Goal: Information Seeking & Learning: Learn about a topic

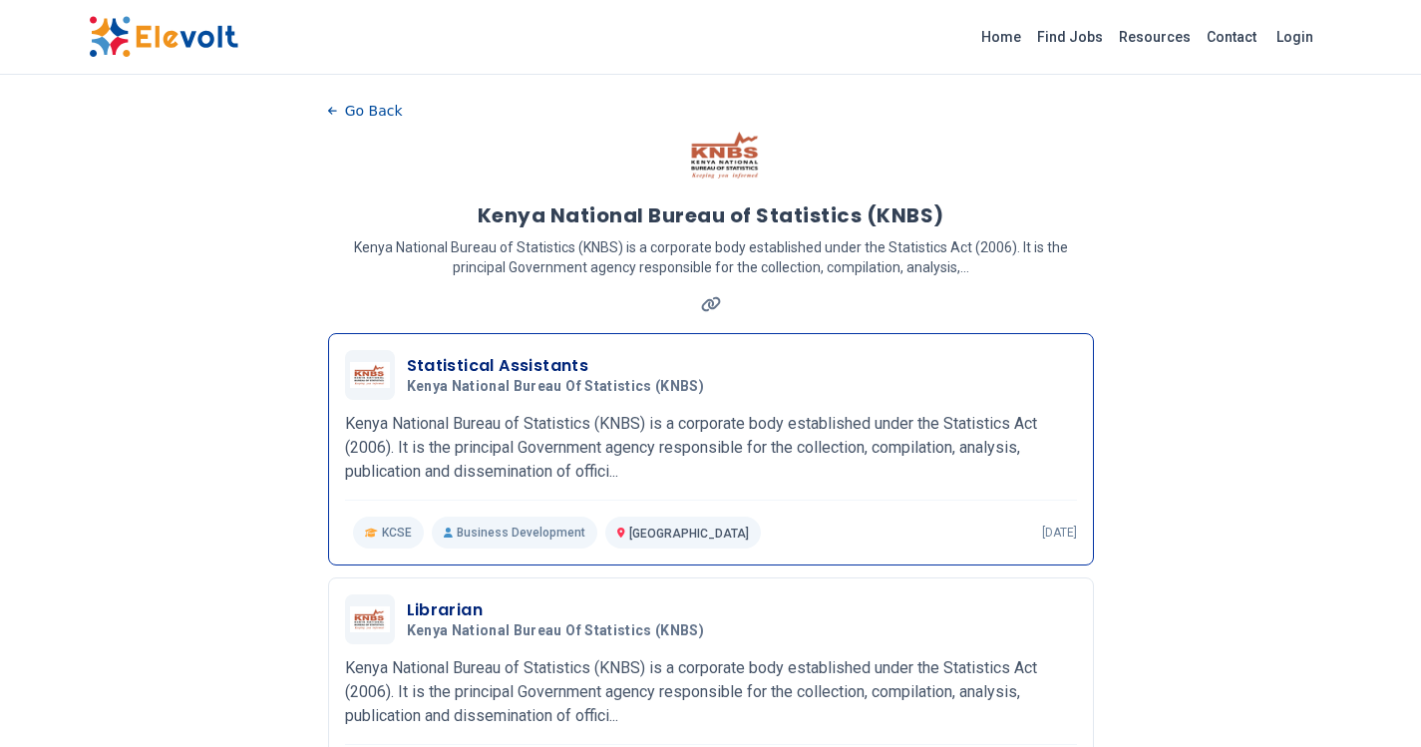
click at [513, 385] on span "Kenya National Bureau of Statistics (KNBS)" at bounding box center [556, 387] width 298 height 18
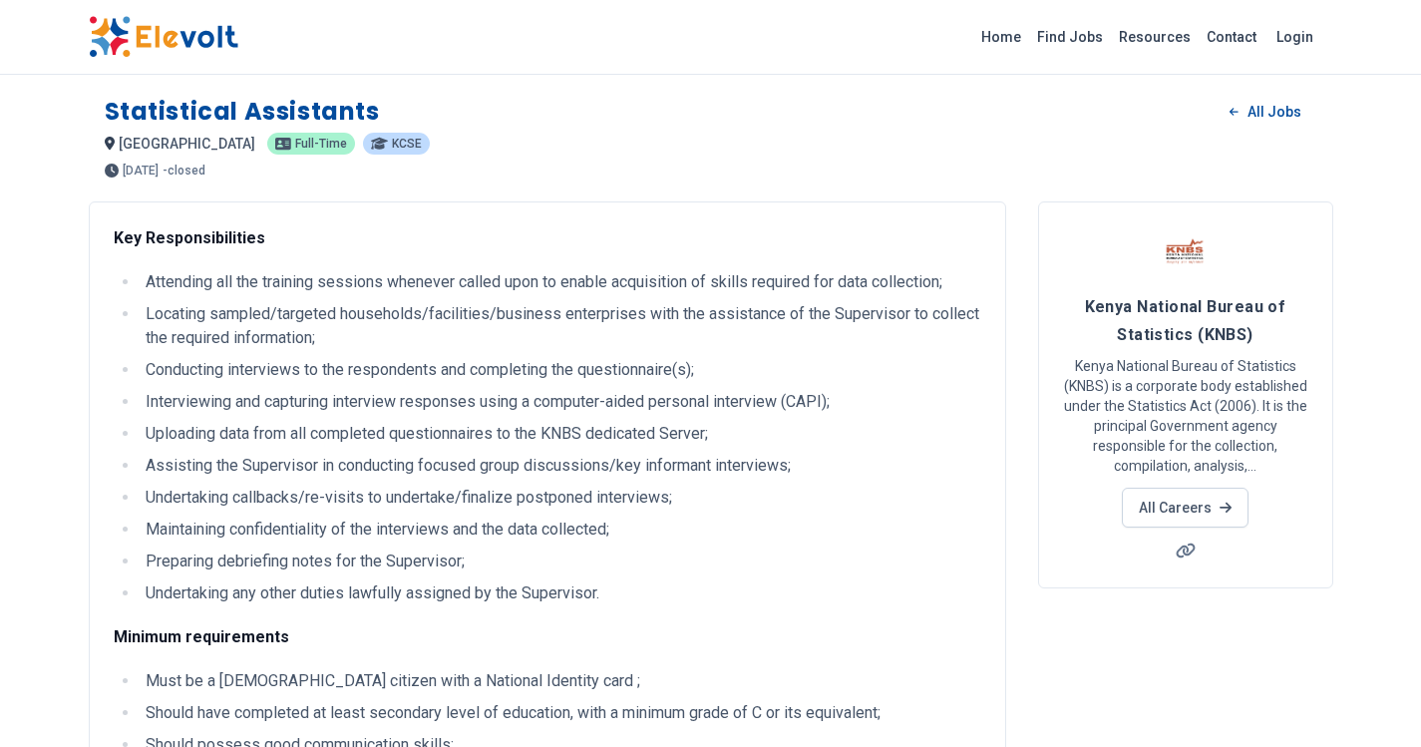
click at [496, 369] on li "Conducting interviews to the respondents and completing the questionnaire(s);" at bounding box center [560, 370] width 841 height 24
click at [460, 369] on li "Conducting interviews to the respondents and completing the questionnaire(s);" at bounding box center [560, 370] width 841 height 24
click at [470, 372] on li "Conducting interviews to the respondents and completing the questionnaire(s);" at bounding box center [560, 370] width 841 height 24
click at [472, 374] on li "Conducting interviews to the respondents and completing the questionnaire(s);" at bounding box center [560, 370] width 841 height 24
click at [681, 538] on li "Maintaining confidentiality of the interviews and the data collected;" at bounding box center [560, 529] width 841 height 24
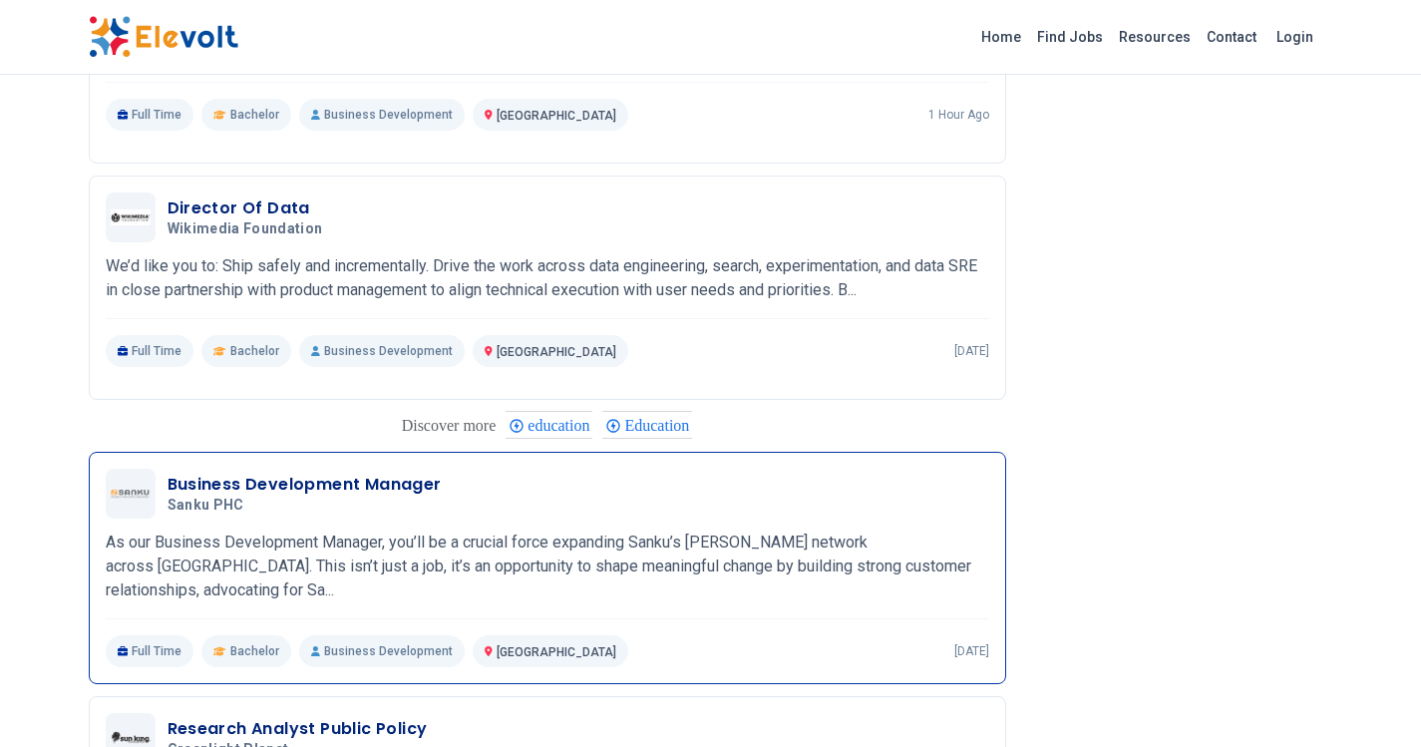
scroll to position [1794, 0]
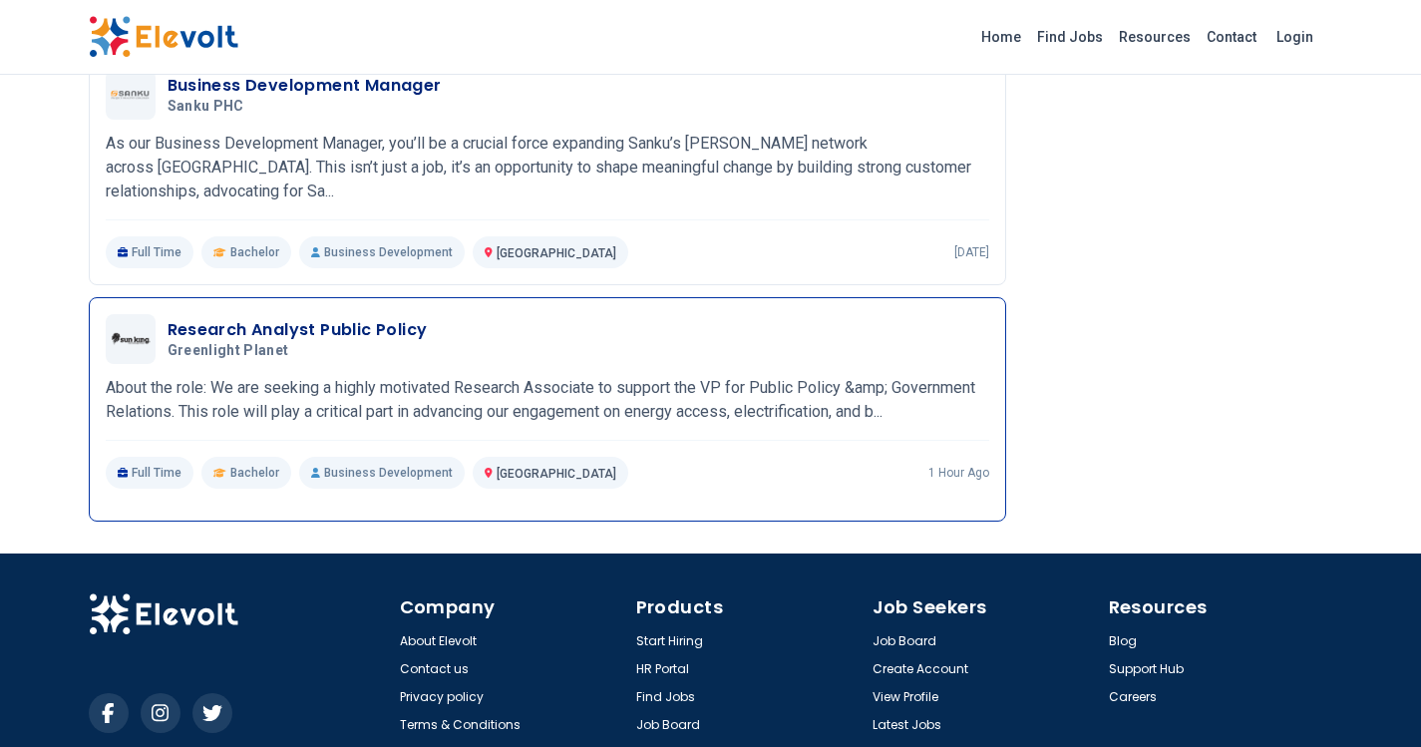
click at [323, 324] on h3 "Research Analyst Public Policy" at bounding box center [297, 330] width 260 height 24
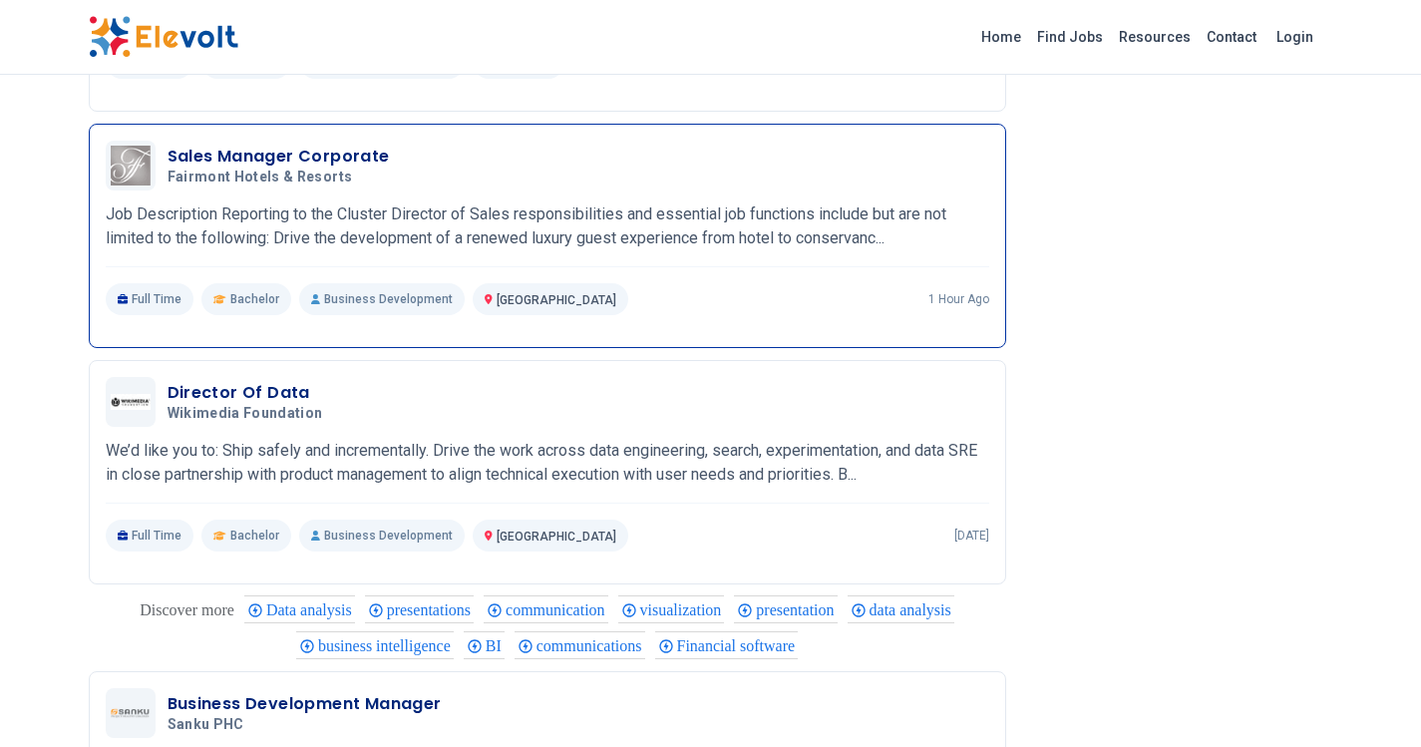
scroll to position [1971, 0]
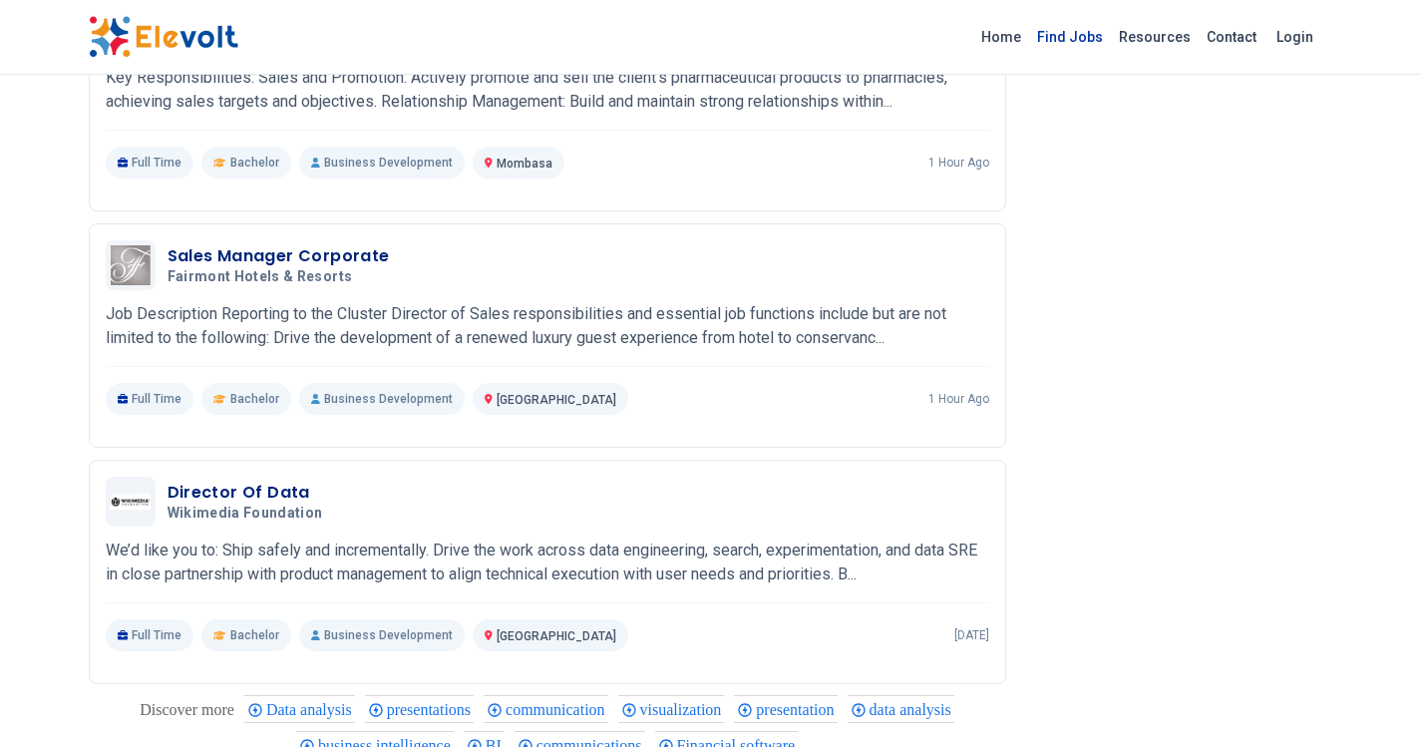
click at [1083, 33] on link "Find Jobs" at bounding box center [1070, 37] width 82 height 32
